Goal: Ask a question

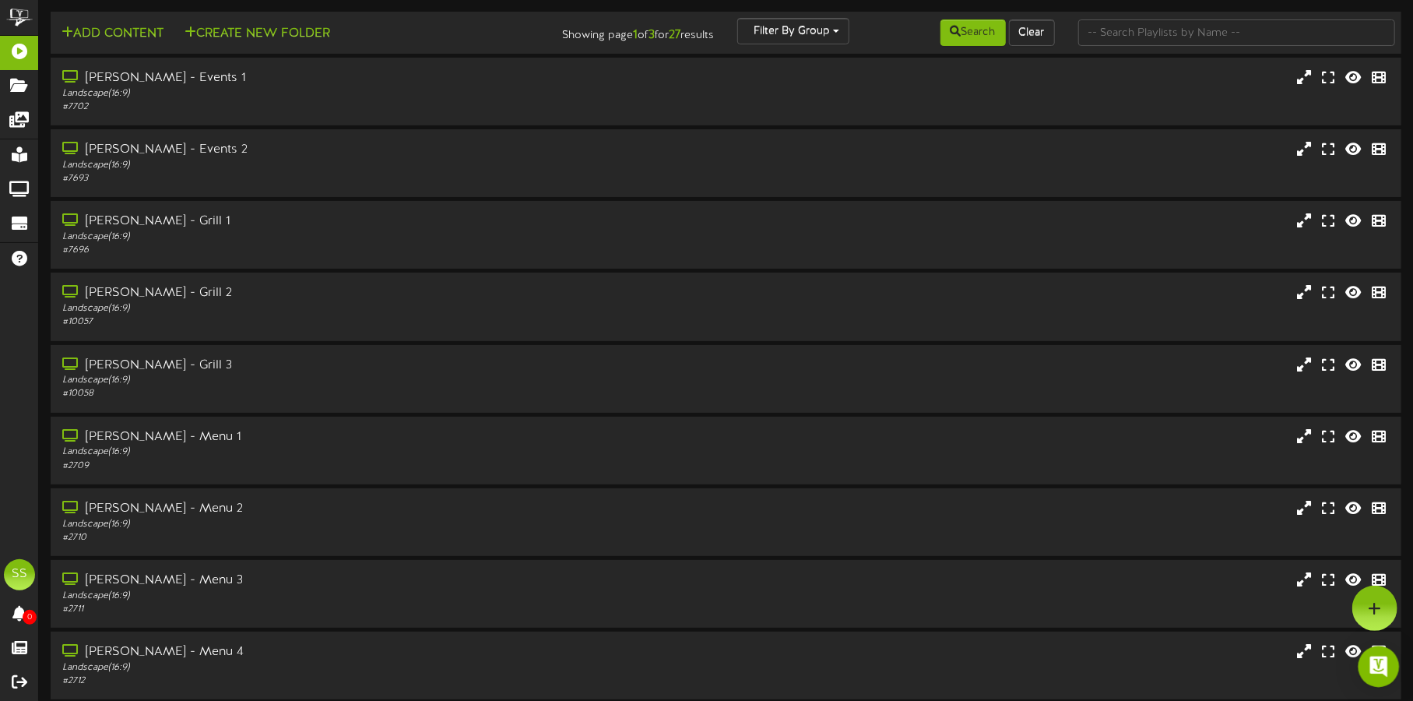
click at [1378, 664] on img "Open Intercom Messenger" at bounding box center [1379, 666] width 20 height 20
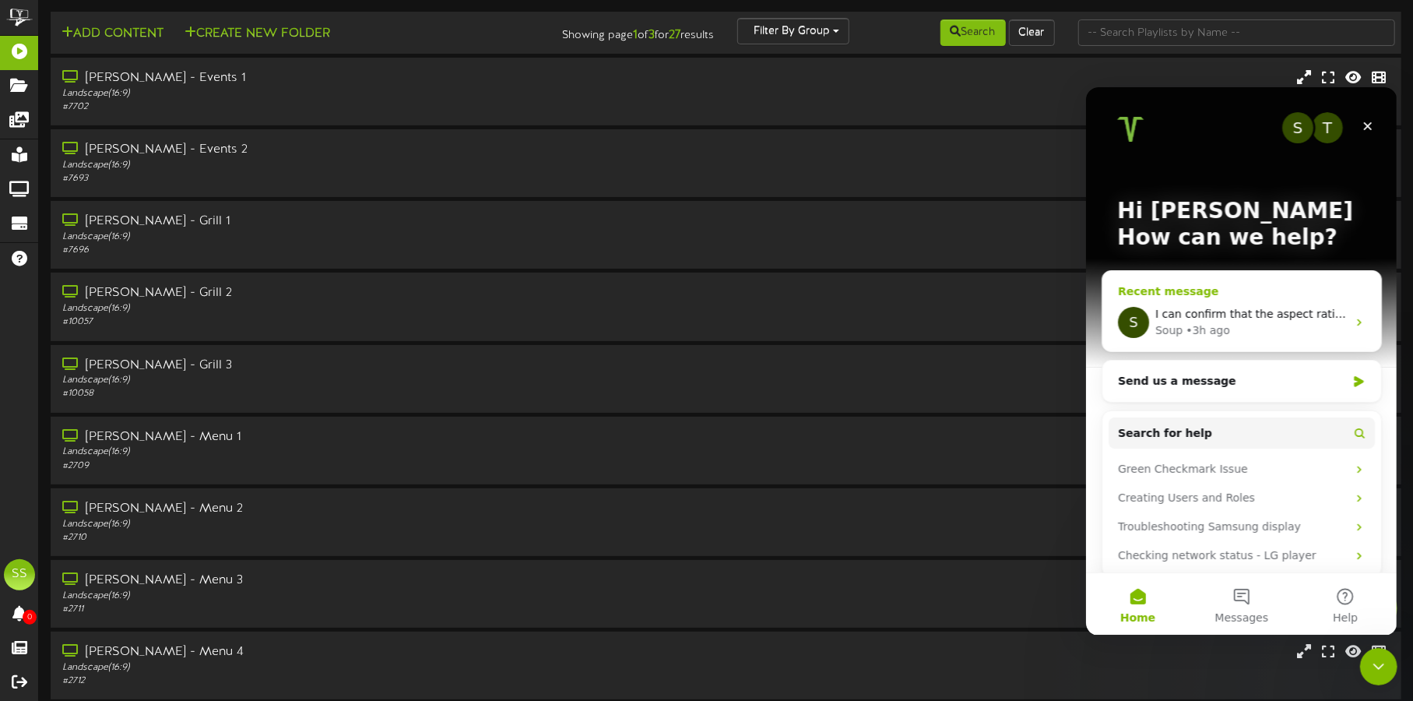
click at [1247, 326] on div "Soup • 3h ago" at bounding box center [1251, 330] width 192 height 16
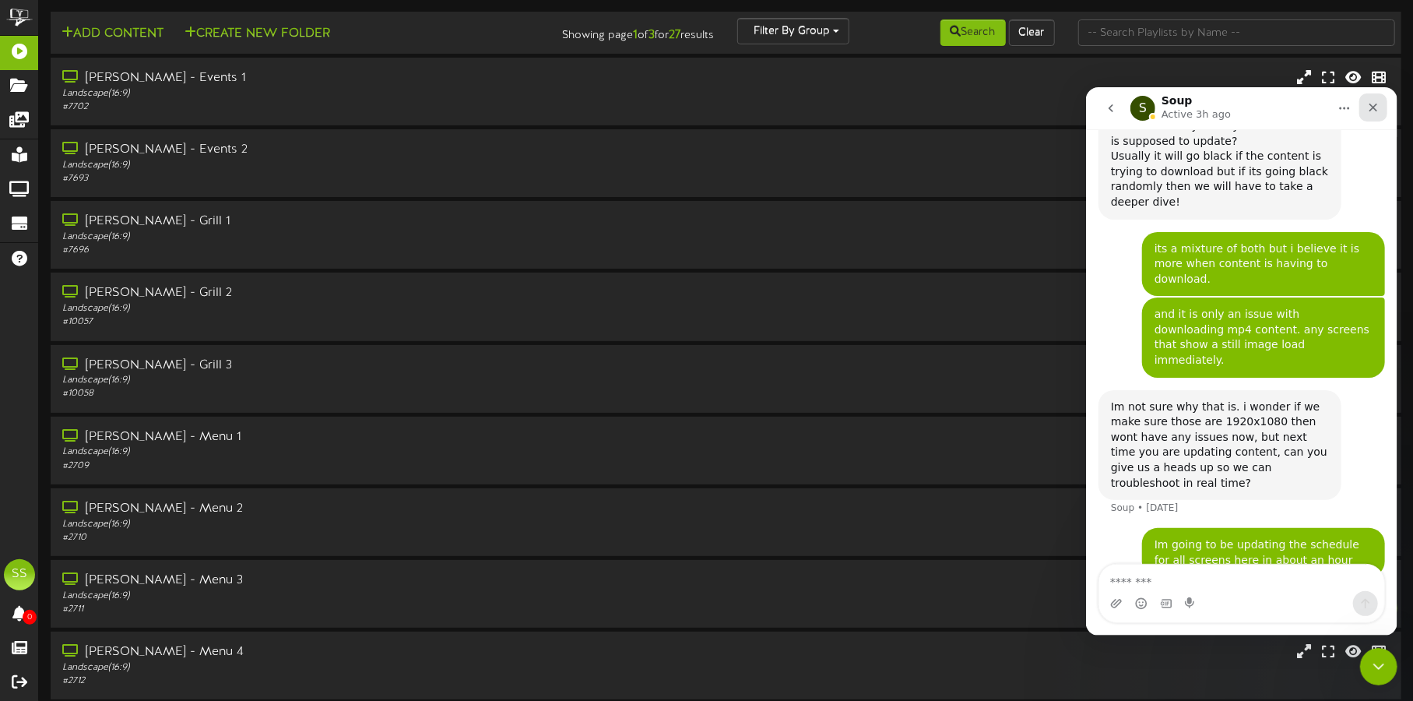
scroll to position [3072, 0]
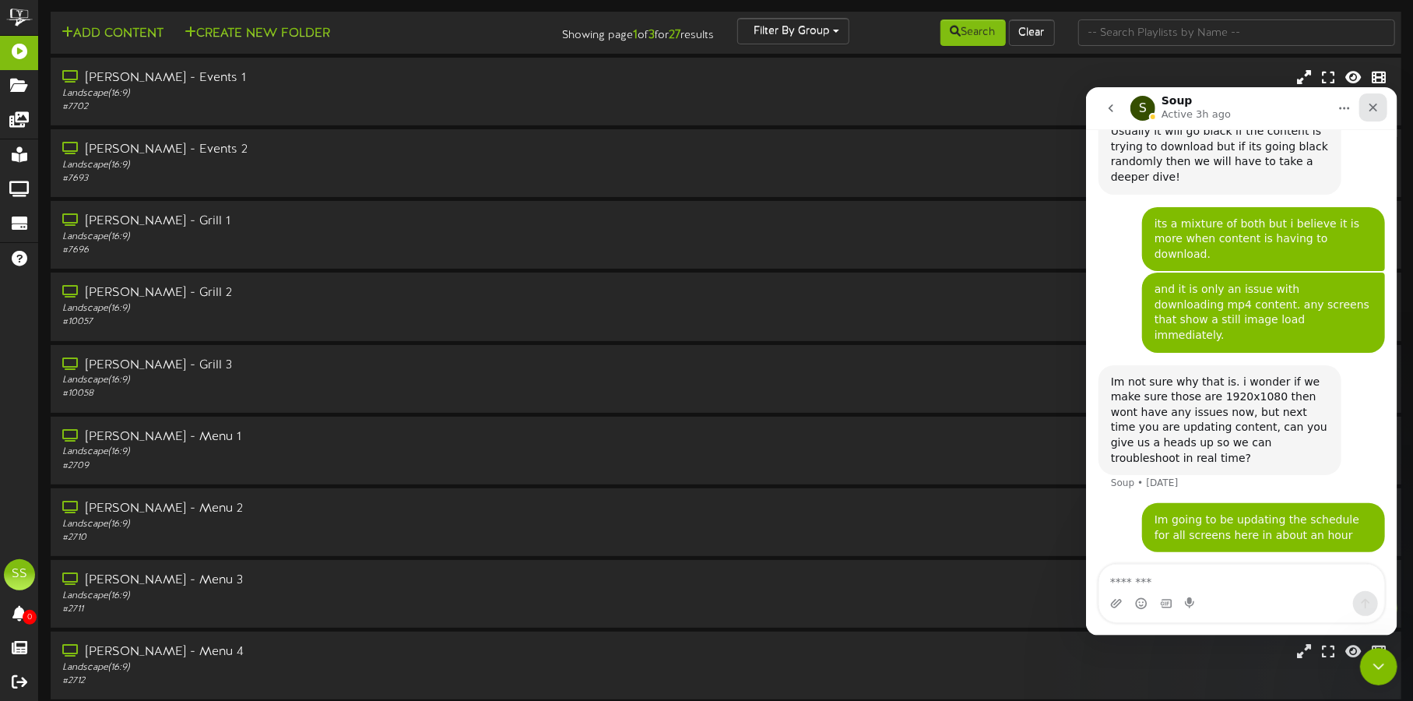
click at [1367, 102] on icon "Close" at bounding box center [1373, 106] width 12 height 12
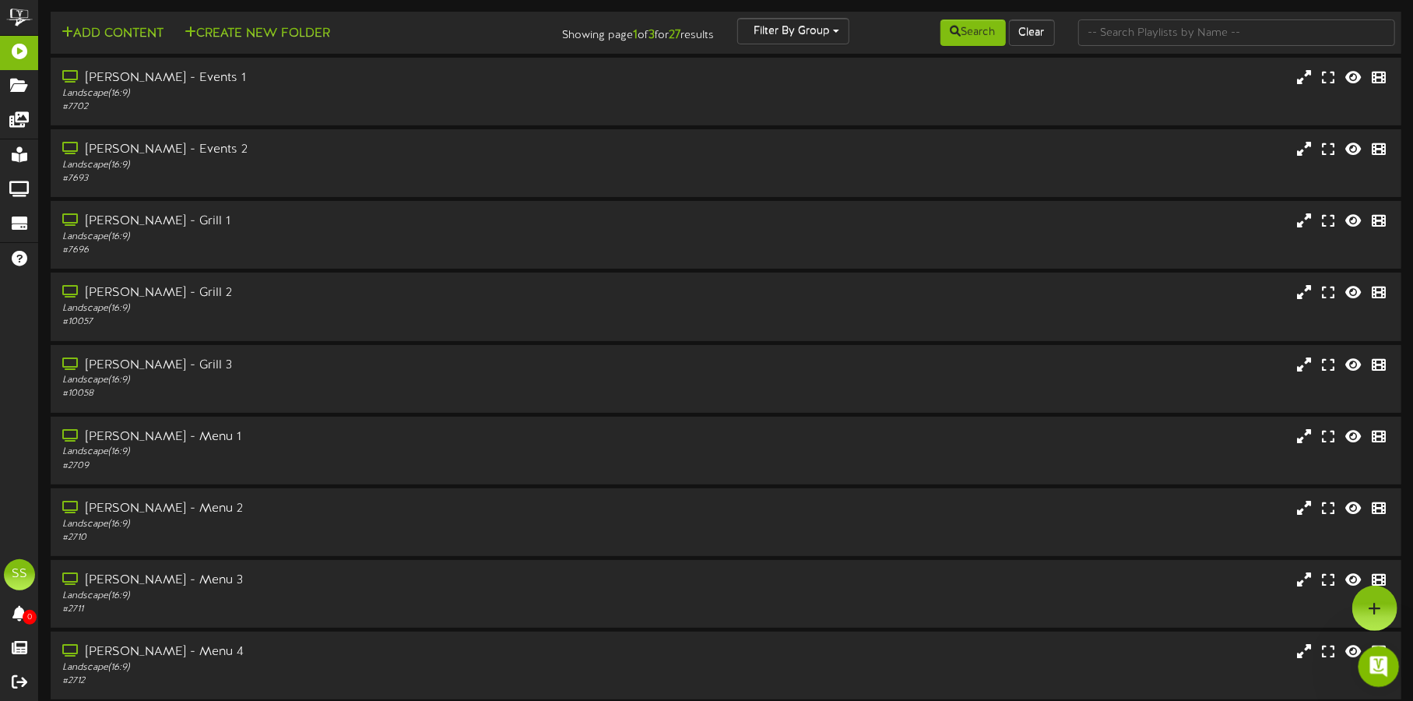
click at [1383, 660] on icon "Open Intercom Messenger" at bounding box center [1377, 665] width 26 height 26
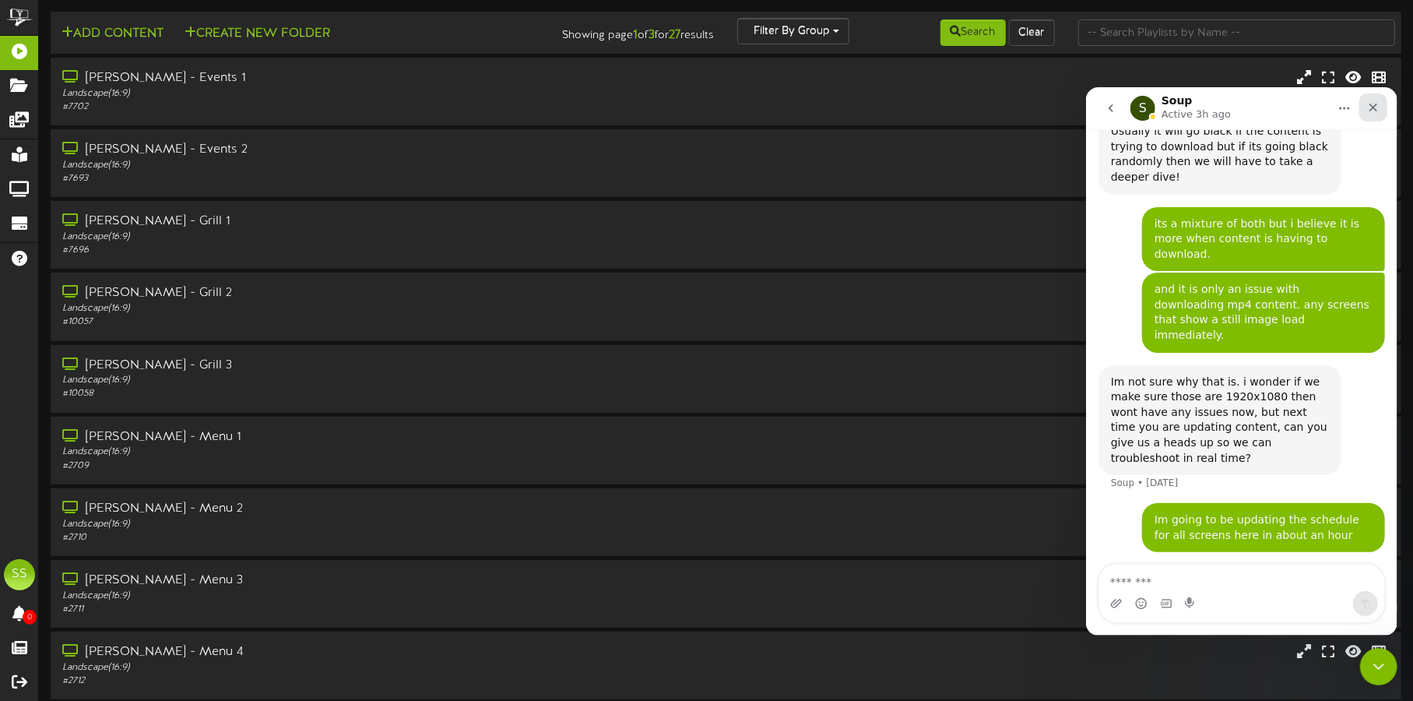
click at [1368, 108] on icon "Close" at bounding box center [1373, 106] width 12 height 12
